Goal: Navigation & Orientation: Find specific page/section

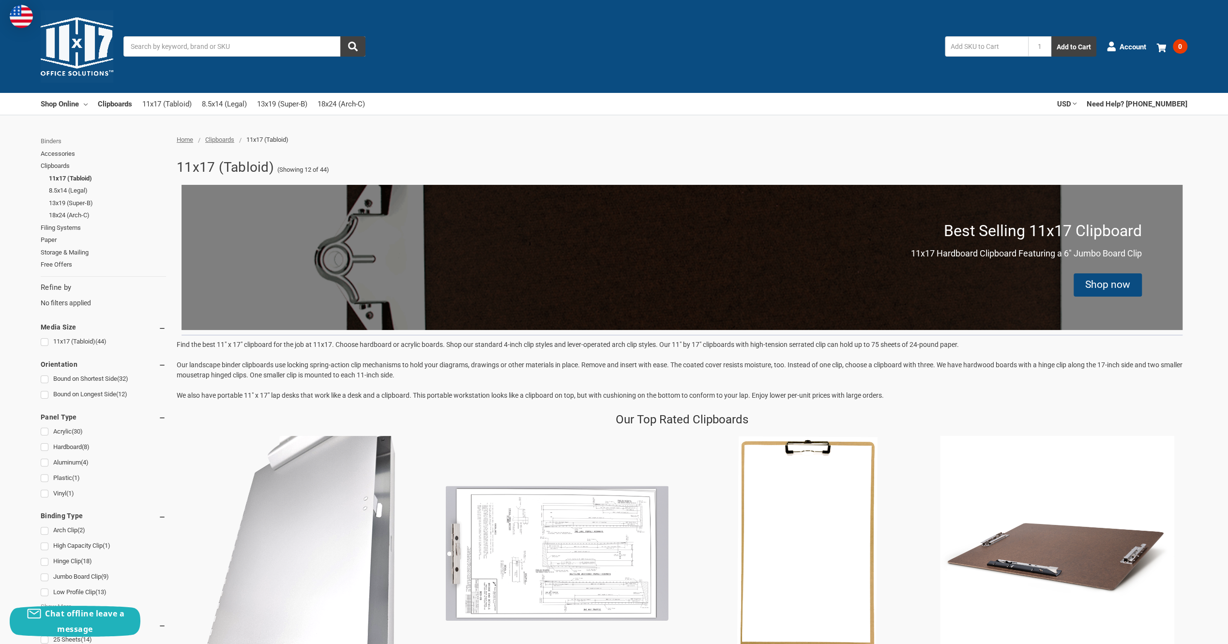
click at [53, 138] on link "Binders" at bounding box center [103, 141] width 125 height 13
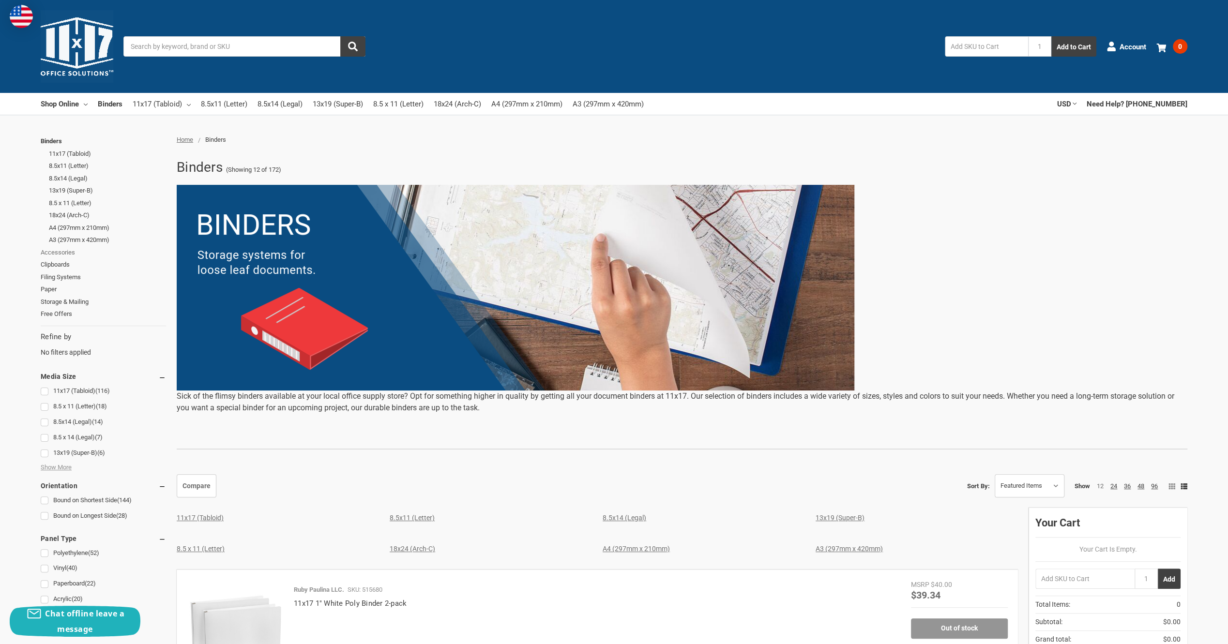
click at [70, 252] on link "Accessories" at bounding box center [103, 252] width 125 height 13
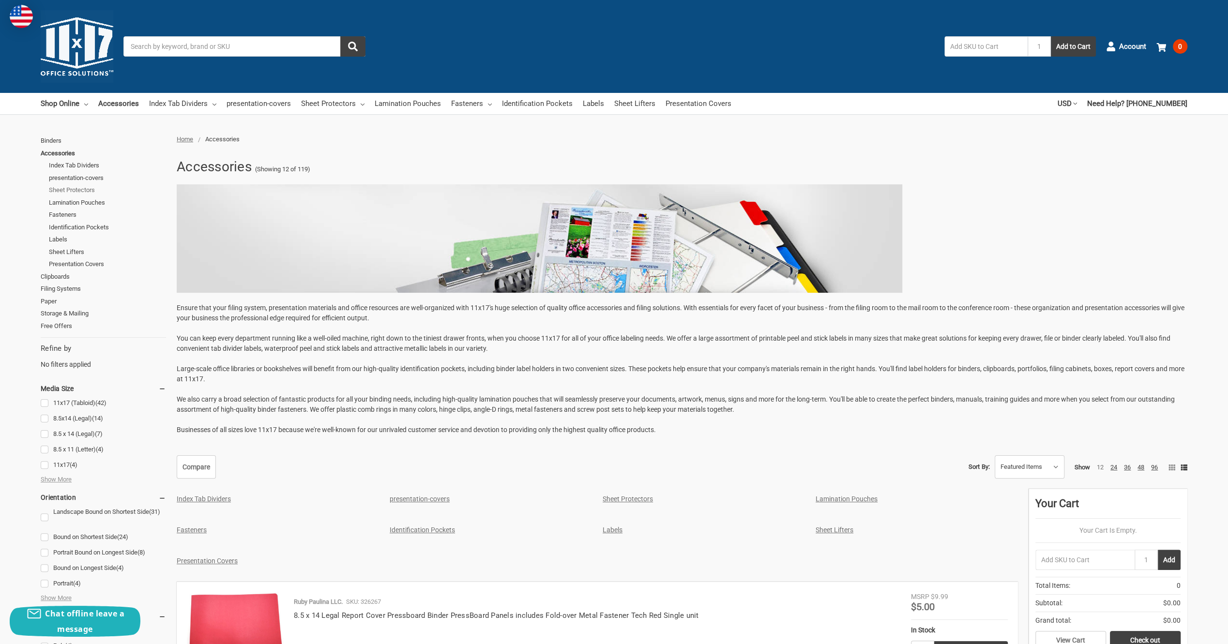
click at [75, 188] on link "Sheet Protectors" at bounding box center [107, 190] width 117 height 13
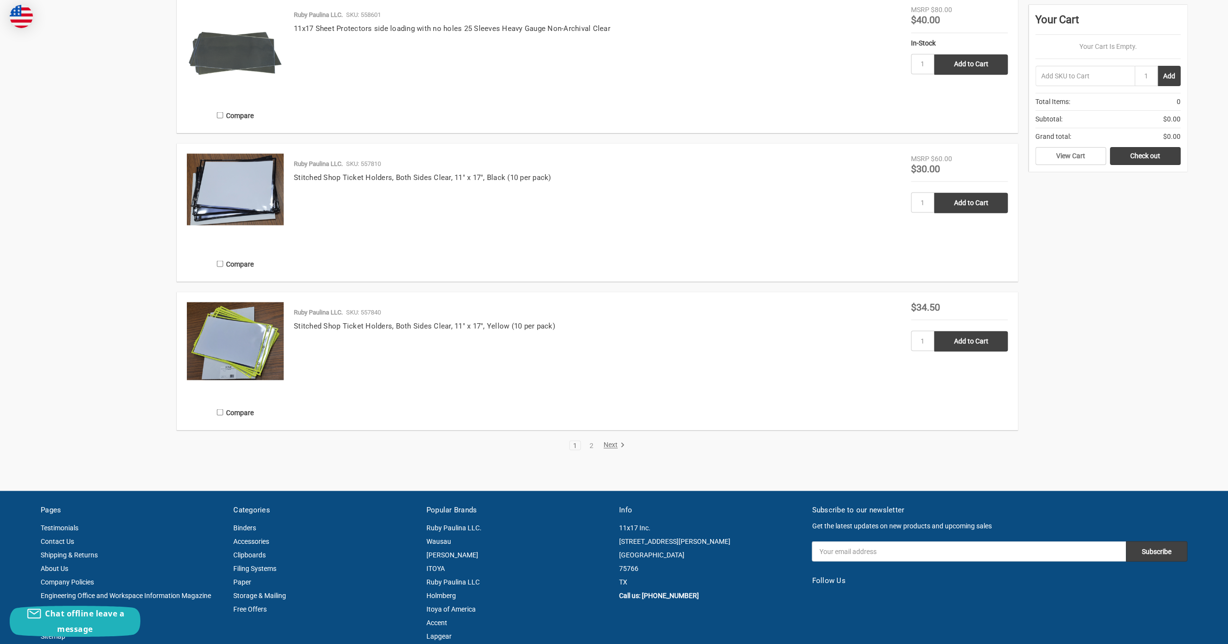
scroll to position [1839, 0]
